Goal: Task Accomplishment & Management: Manage account settings

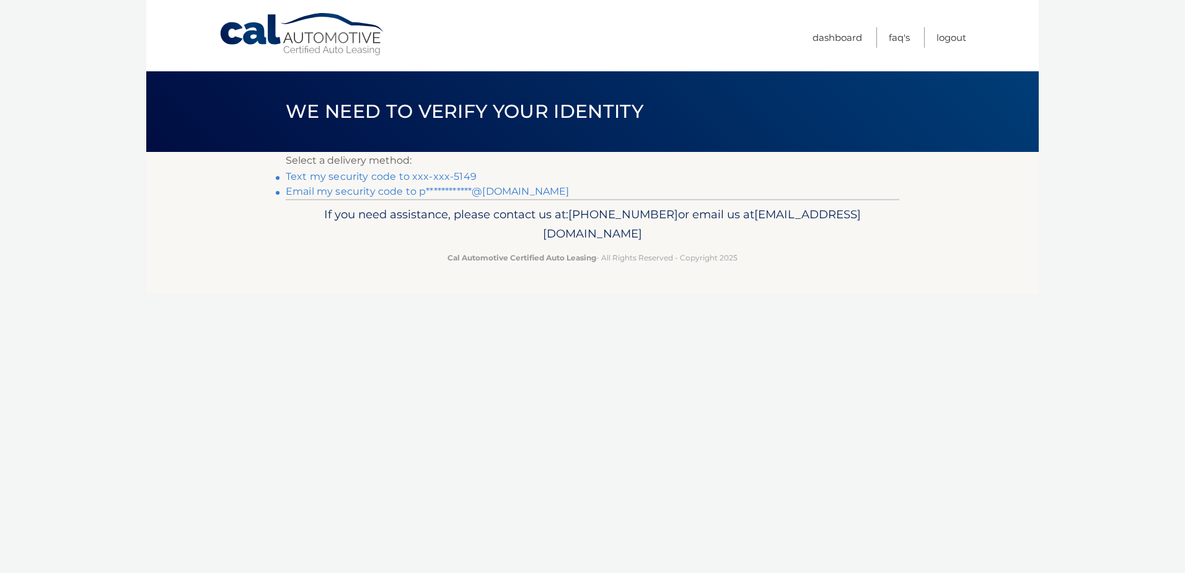
click at [431, 176] on link "Text my security code to xxx-xxx-5149" at bounding box center [381, 176] width 191 height 12
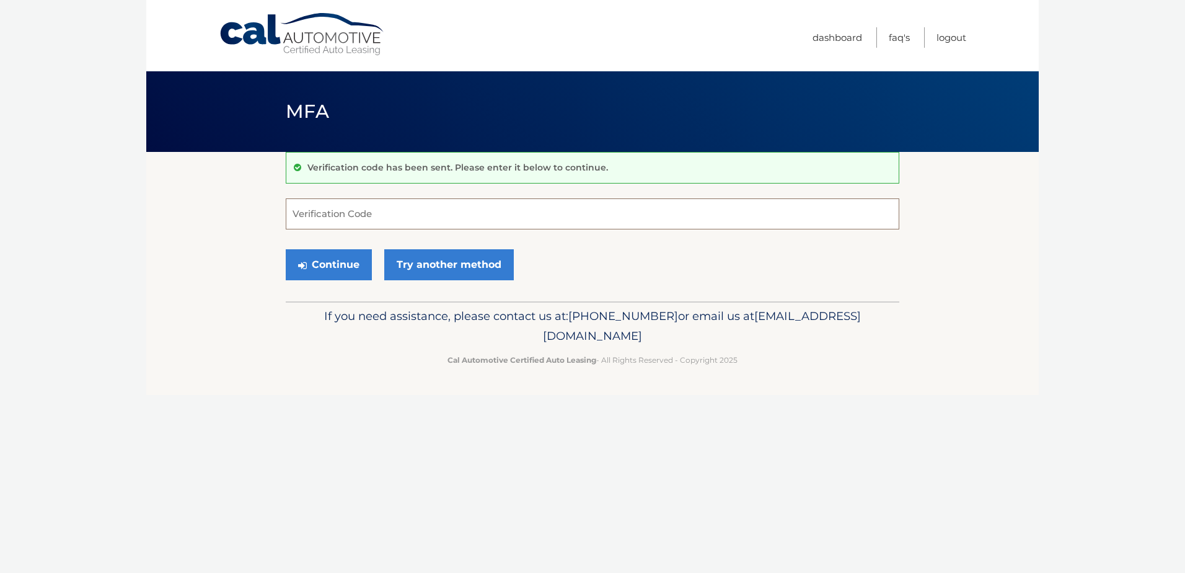
click at [477, 219] on input "Verification Code" at bounding box center [593, 213] width 614 height 31
type input "414600"
click at [286, 249] on button "Continue" at bounding box center [329, 264] width 86 height 31
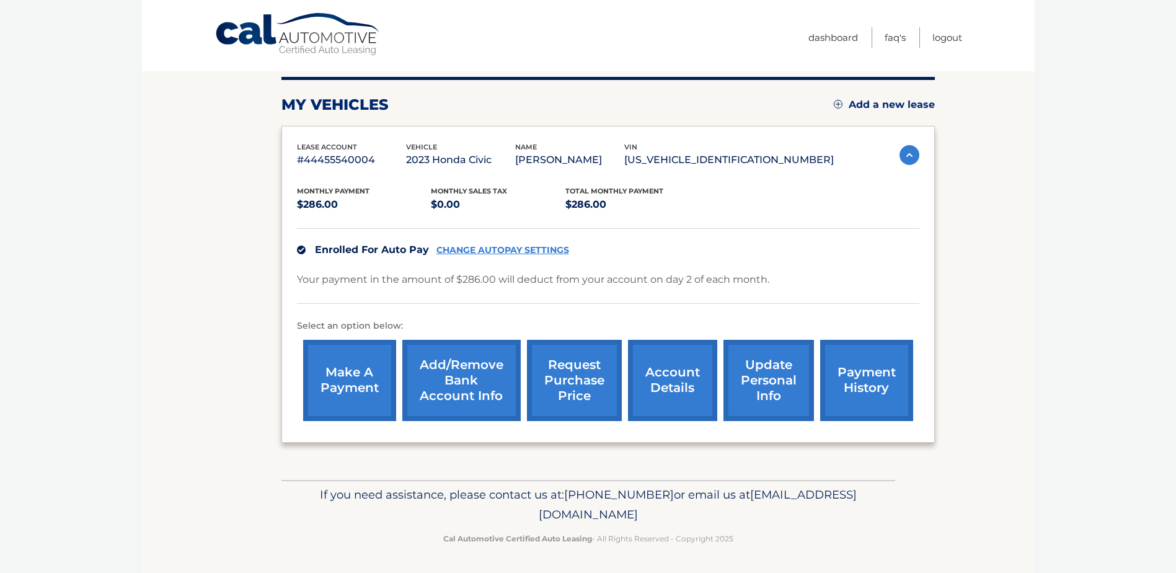
scroll to position [131, 0]
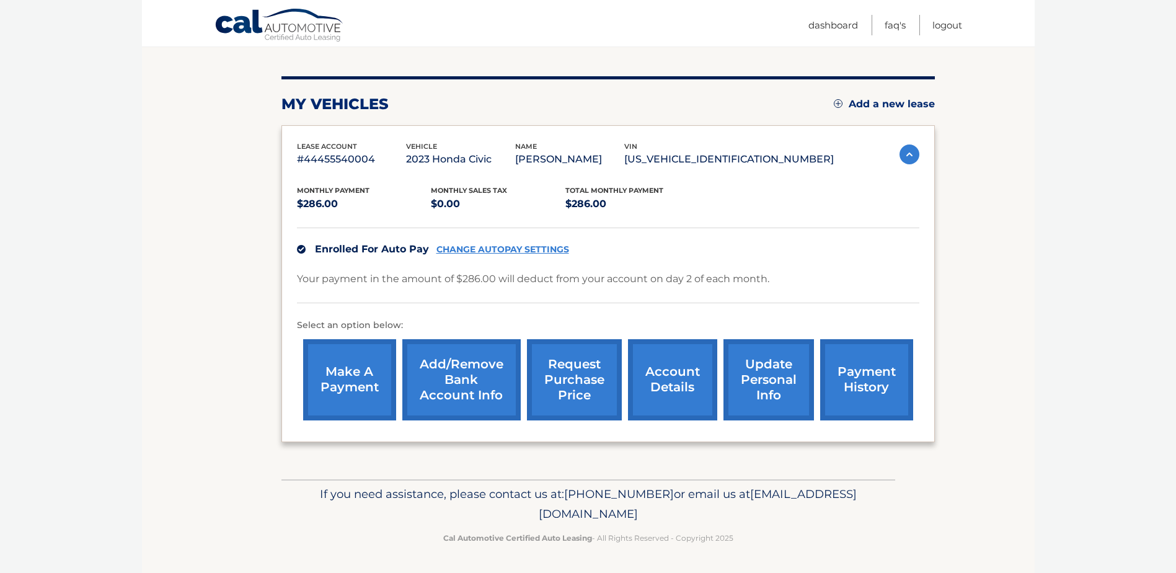
click at [674, 373] on link "account details" at bounding box center [672, 379] width 89 height 81
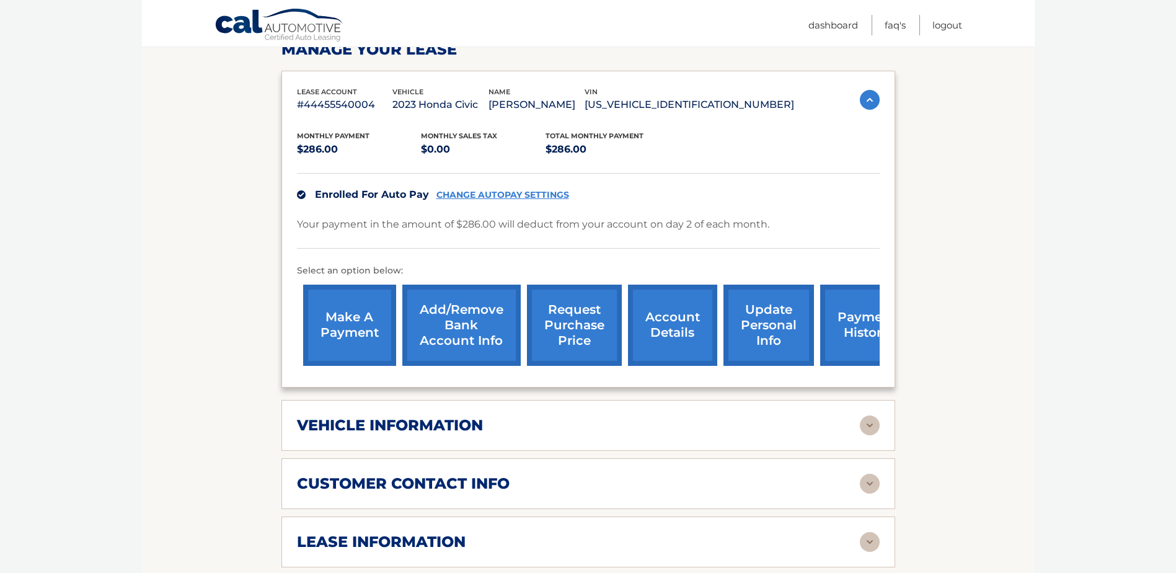
scroll to position [248, 0]
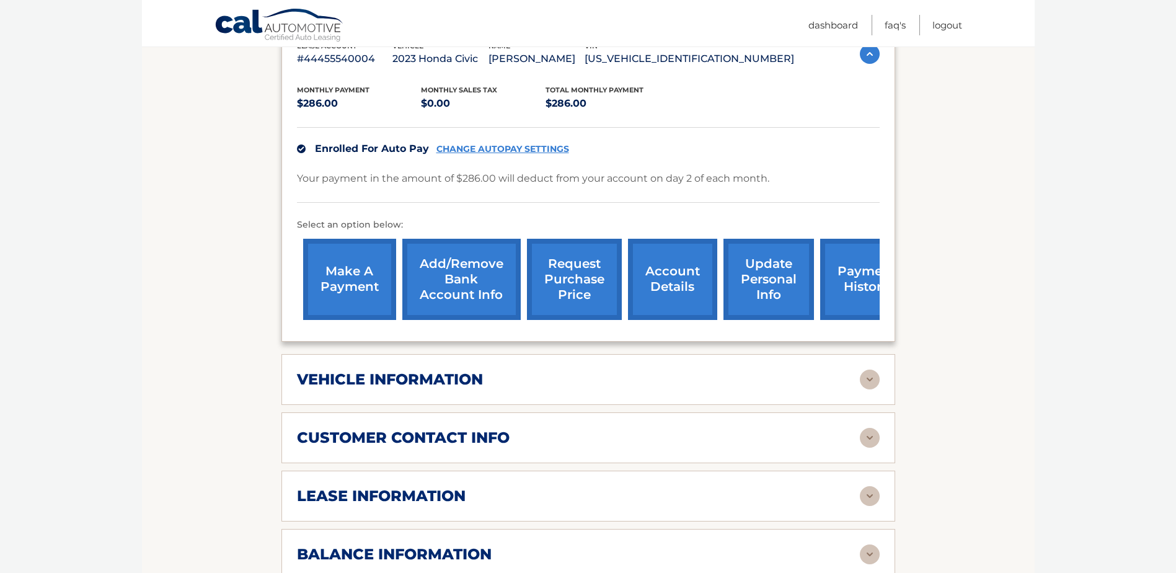
click at [872, 378] on img at bounding box center [870, 379] width 20 height 20
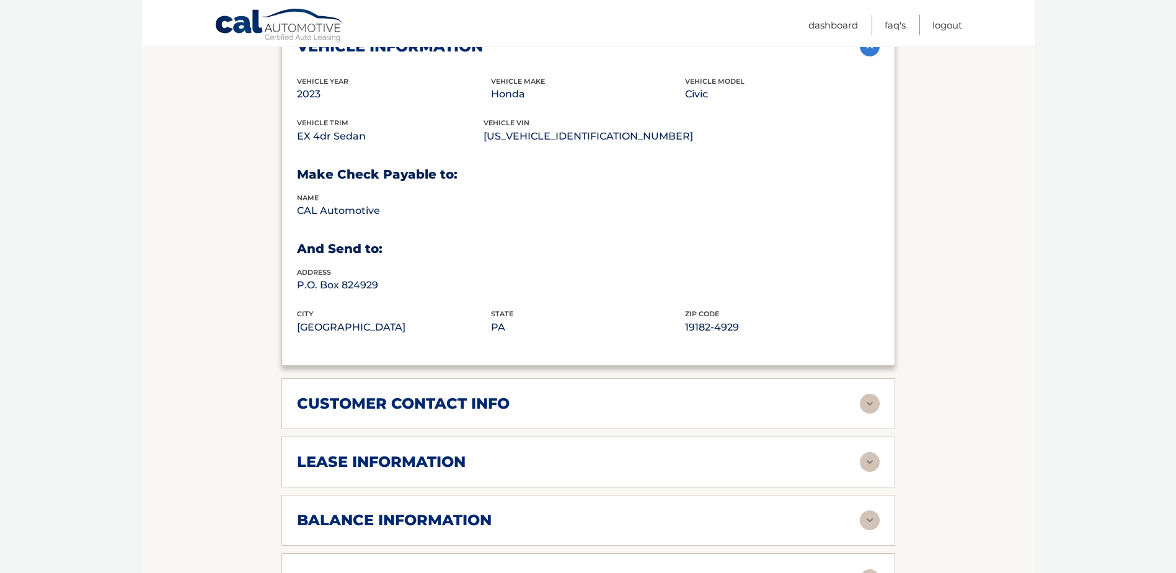
scroll to position [744, 0]
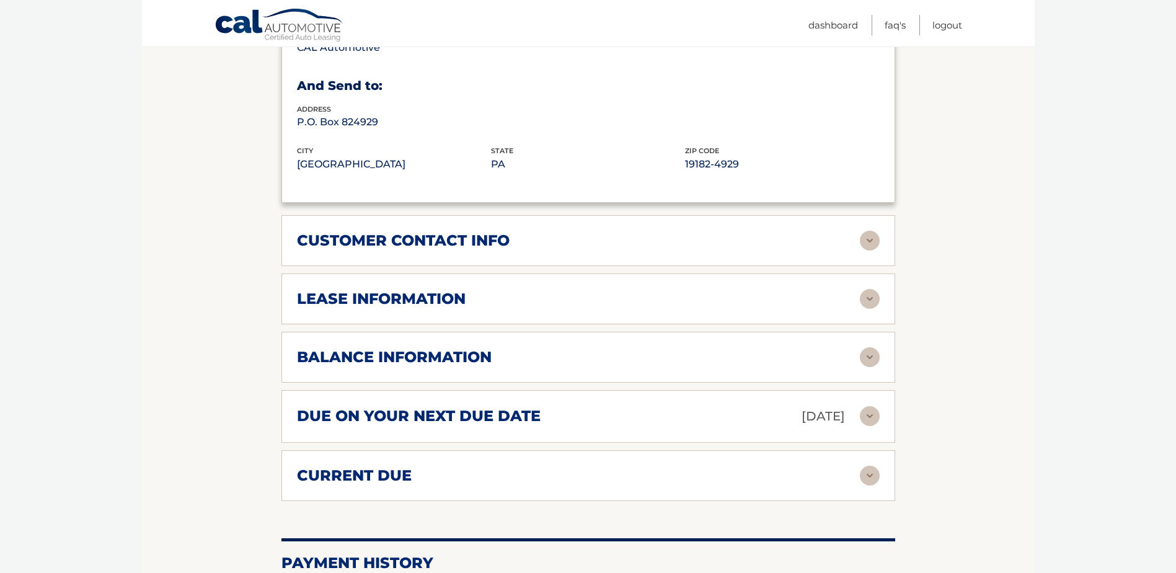
click at [867, 295] on img at bounding box center [870, 299] width 20 height 20
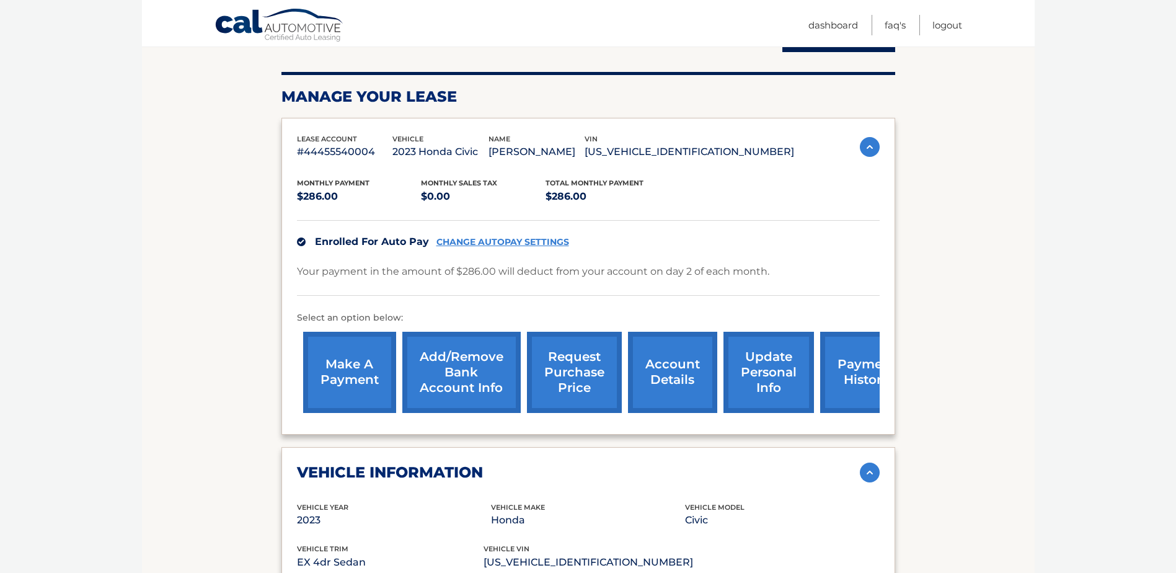
scroll to position [124, 0]
